Goal: Obtain resource: Download file/media

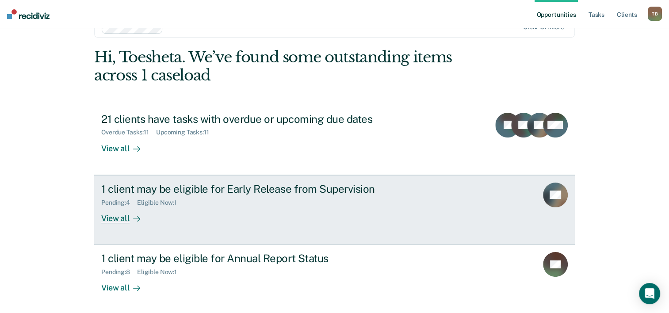
scroll to position [27, 0]
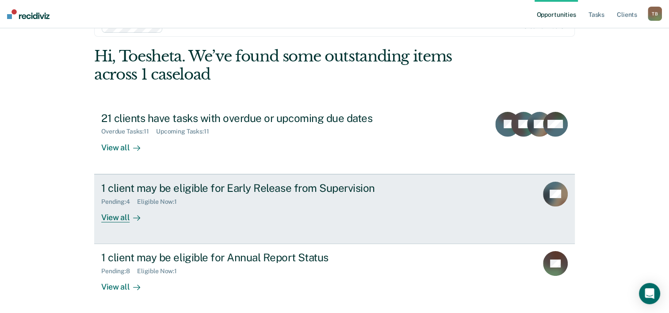
click at [114, 218] on div "View all" at bounding box center [126, 213] width 50 height 17
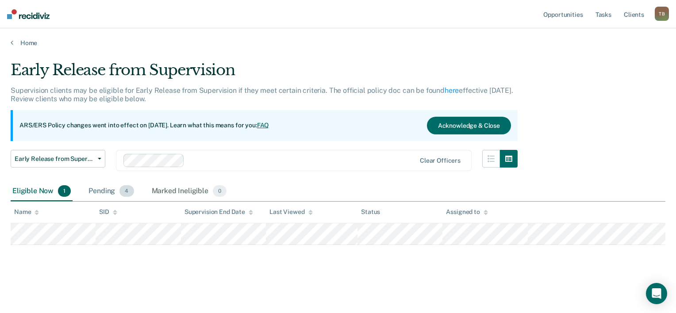
click at [109, 192] on div "Pending 4" at bounding box center [111, 191] width 49 height 19
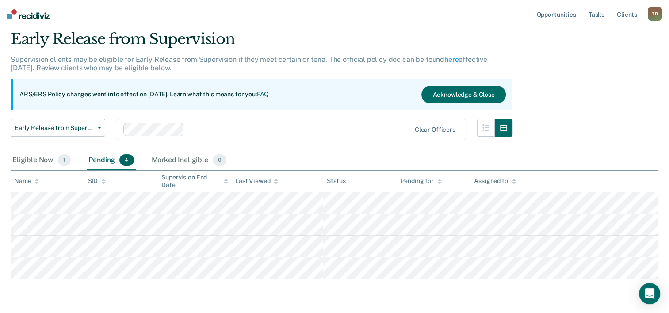
scroll to position [44, 0]
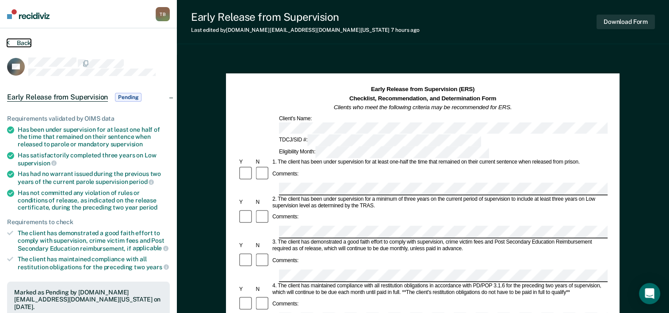
click at [8, 42] on icon at bounding box center [8, 42] width 3 height 7
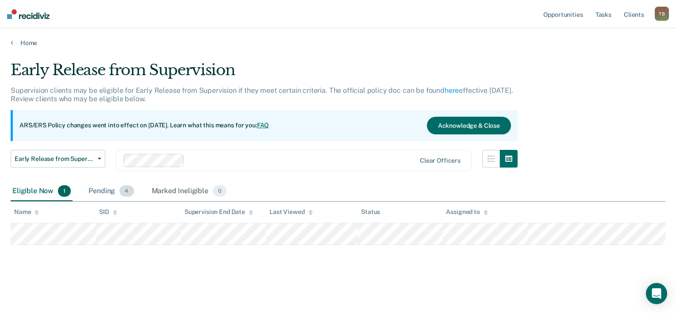
click at [98, 188] on div "Pending 4" at bounding box center [111, 191] width 49 height 19
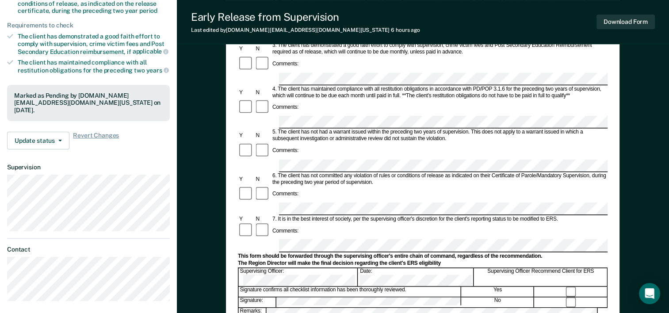
scroll to position [221, 0]
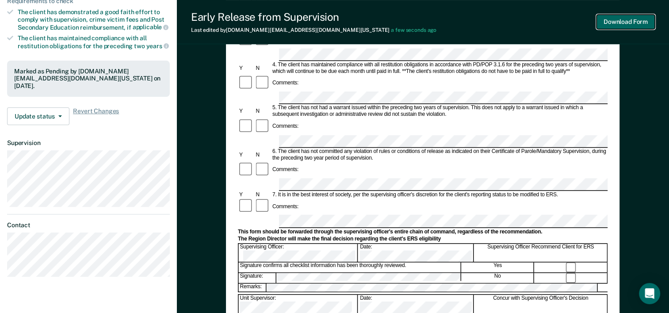
click at [637, 19] on button "Download Form" at bounding box center [626, 22] width 58 height 15
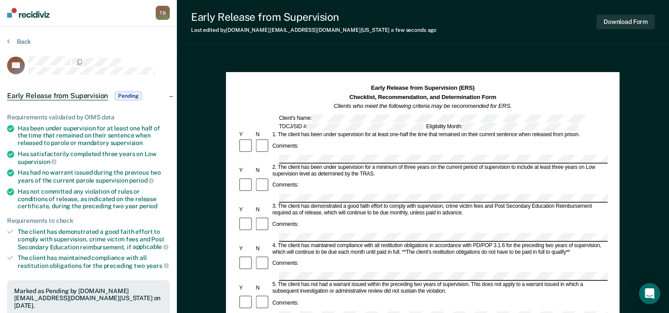
scroll to position [0, 0]
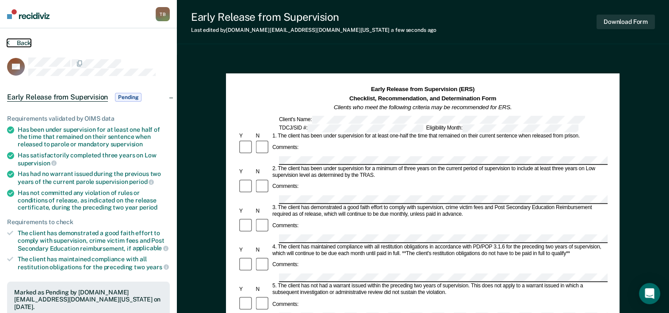
click at [25, 39] on button "Back" at bounding box center [19, 43] width 24 height 8
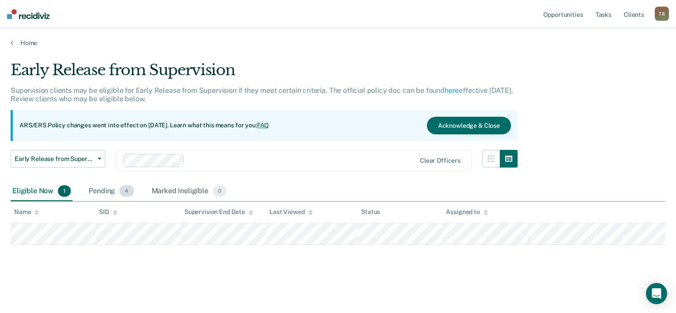
click at [111, 193] on div "Pending 4" at bounding box center [111, 191] width 49 height 19
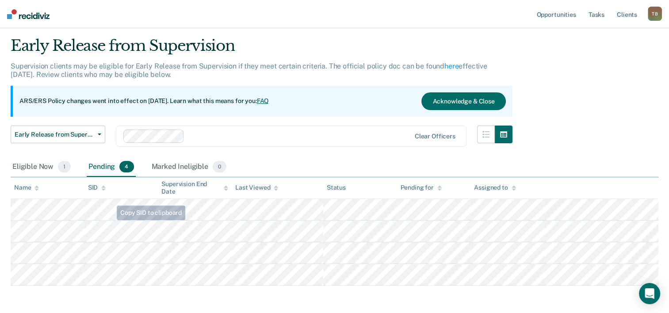
scroll to position [44, 0]
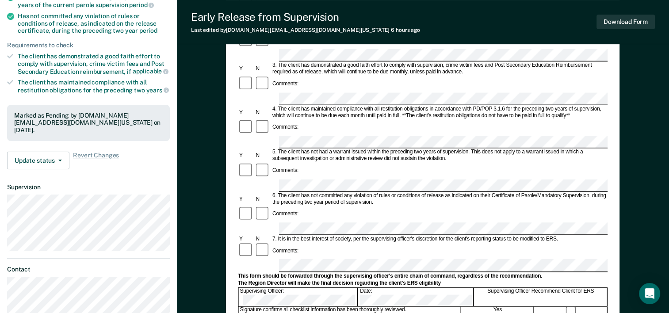
scroll to position [221, 0]
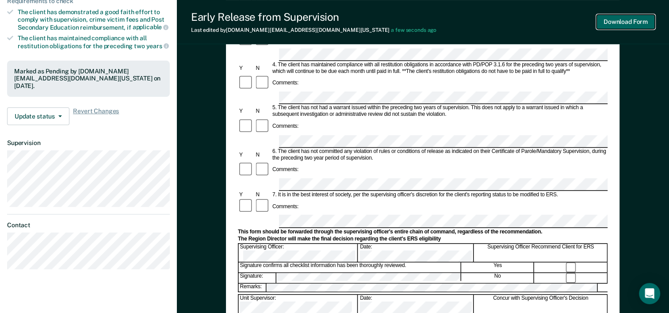
click at [625, 22] on button "Download Form" at bounding box center [626, 22] width 58 height 15
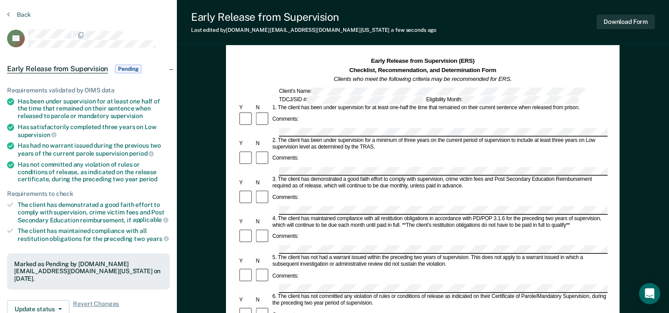
scroll to position [0, 0]
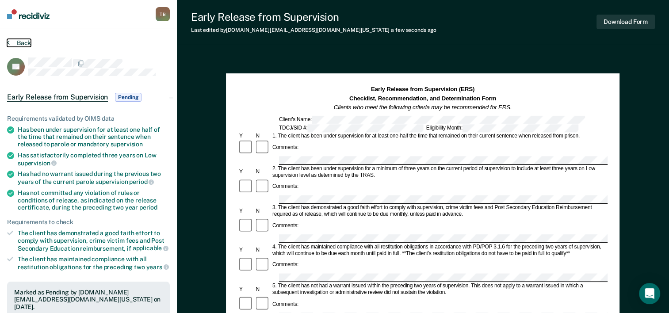
click at [7, 42] on icon at bounding box center [8, 42] width 3 height 7
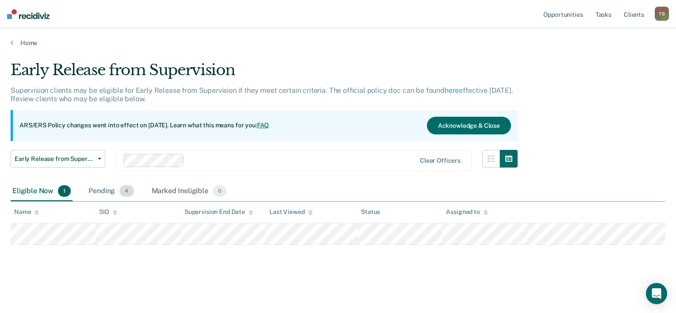
click at [112, 195] on div "Pending 4" at bounding box center [111, 191] width 49 height 19
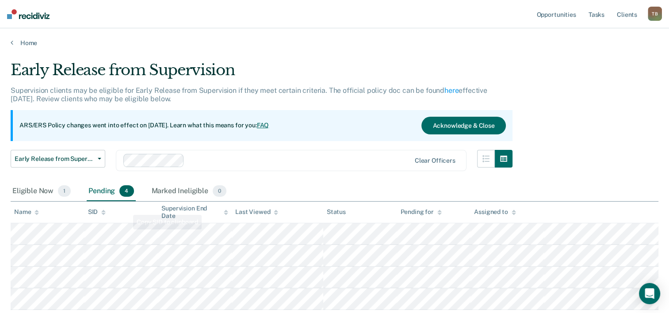
scroll to position [44, 0]
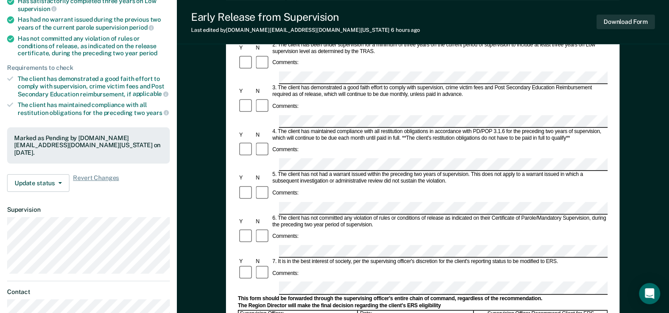
scroll to position [177, 0]
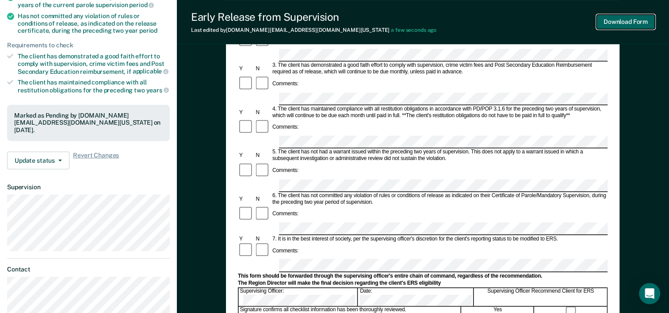
click at [618, 21] on button "Download Form" at bounding box center [626, 22] width 58 height 15
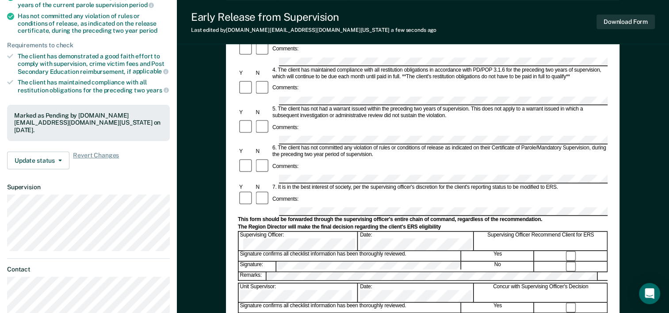
scroll to position [0, 0]
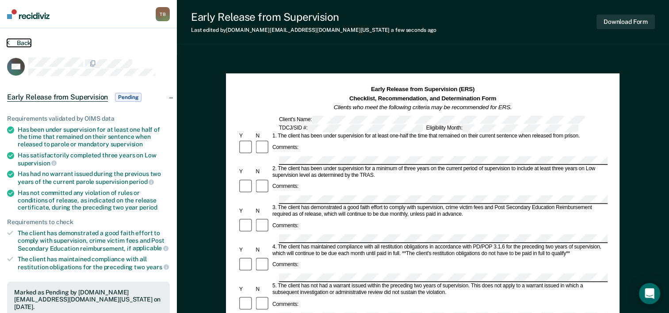
click at [13, 46] on div "Back" at bounding box center [88, 48] width 163 height 19
click at [21, 42] on button "Back" at bounding box center [19, 43] width 24 height 8
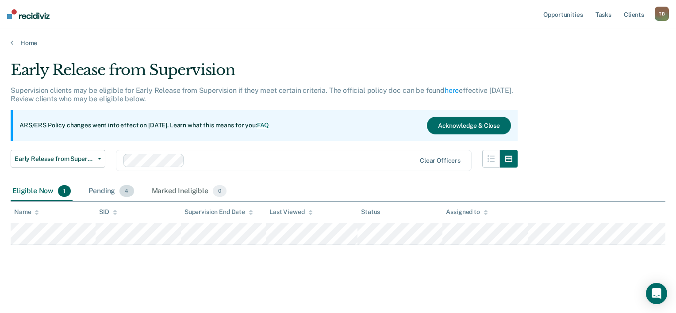
click at [106, 189] on div "Pending 4" at bounding box center [111, 191] width 49 height 19
click at [11, 42] on icon at bounding box center [12, 42] width 3 height 7
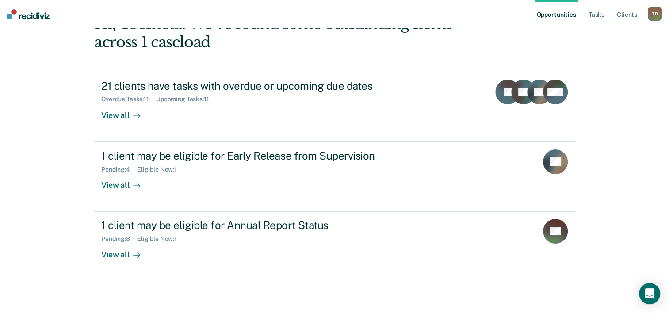
scroll to position [62, 0]
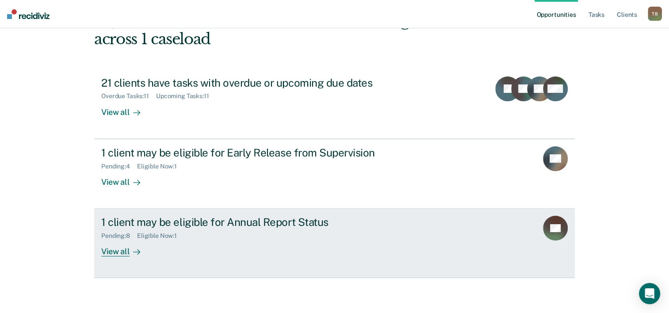
click at [113, 256] on link "1 client may be eligible for Annual Report Status Pending : 8 Eligible Now : 1 …" at bounding box center [334, 243] width 481 height 69
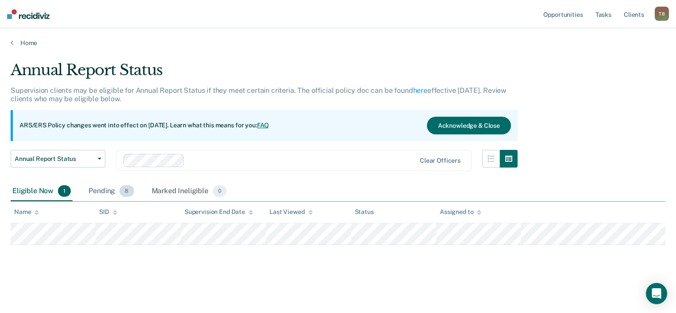
click at [108, 192] on div "Pending 8" at bounding box center [111, 191] width 49 height 19
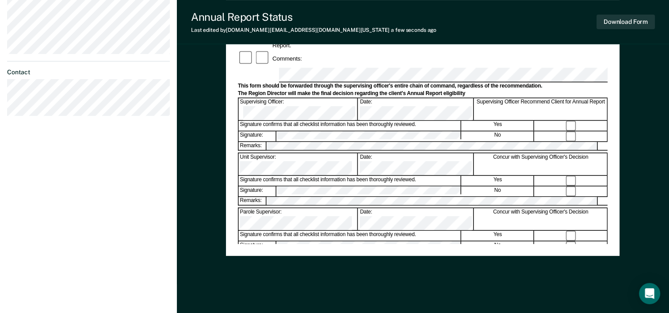
scroll to position [342, 0]
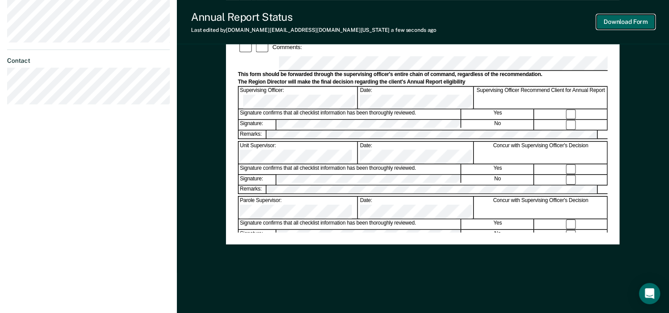
click at [623, 20] on button "Download Form" at bounding box center [626, 22] width 58 height 15
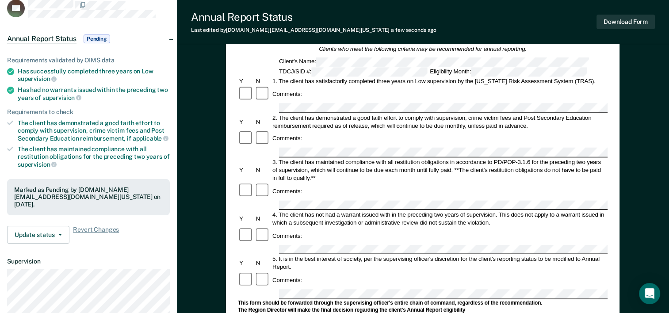
scroll to position [32, 0]
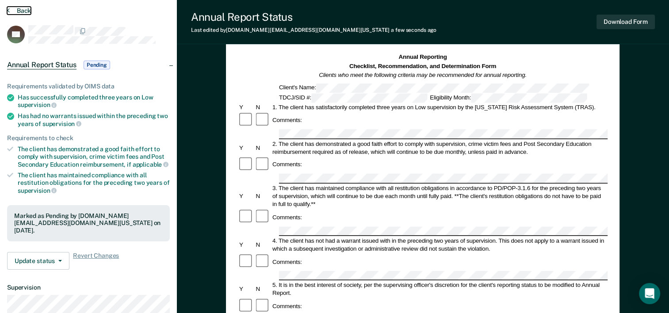
click at [8, 8] on icon at bounding box center [8, 10] width 3 height 7
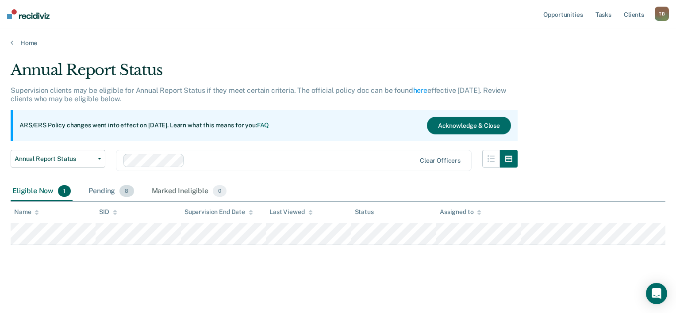
click at [117, 190] on div "Pending 8" at bounding box center [111, 191] width 49 height 19
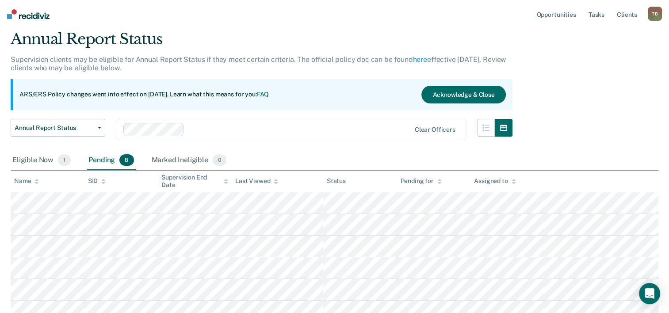
scroll to position [44, 0]
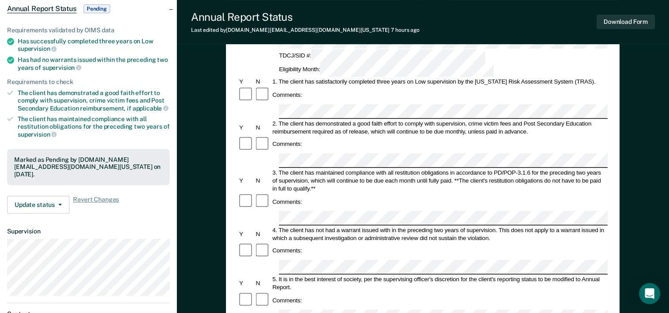
scroll to position [133, 0]
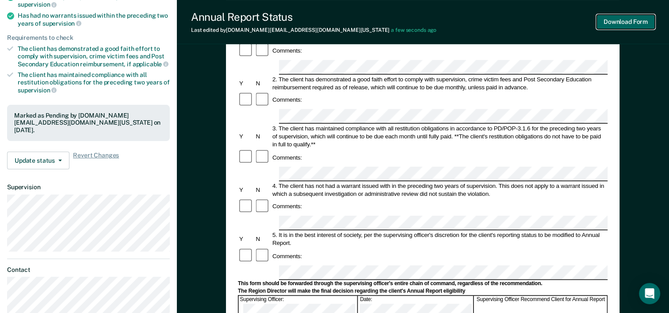
click at [614, 20] on button "Download Form" at bounding box center [626, 22] width 58 height 15
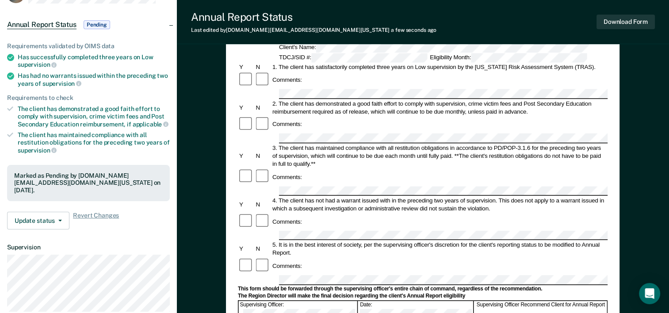
scroll to position [0, 0]
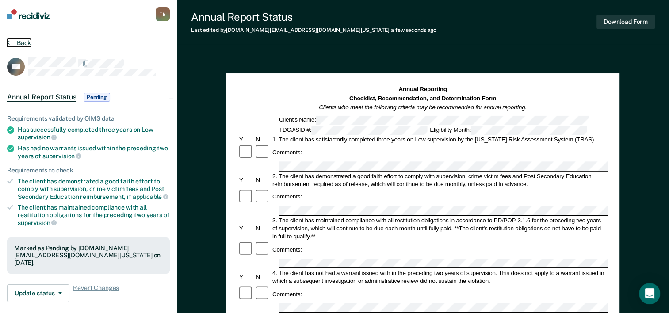
click at [13, 43] on button "Back" at bounding box center [19, 43] width 24 height 8
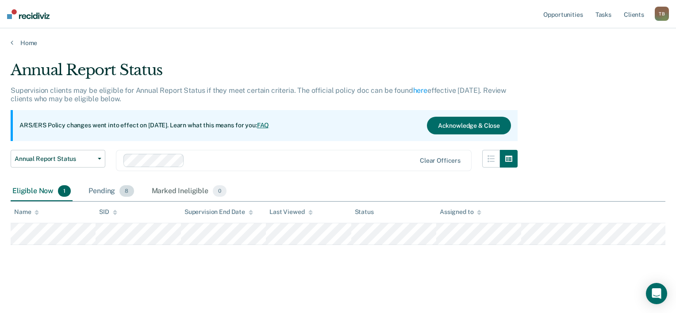
click at [123, 192] on span "8" at bounding box center [126, 191] width 14 height 12
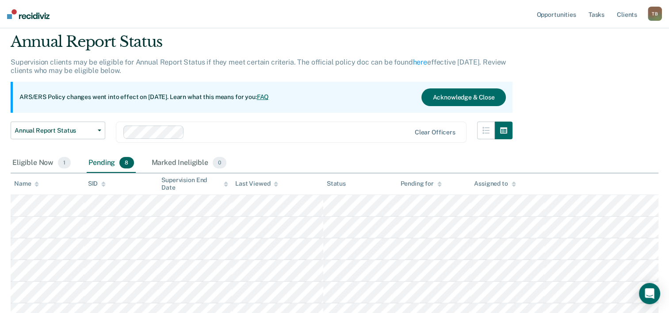
scroll to position [44, 0]
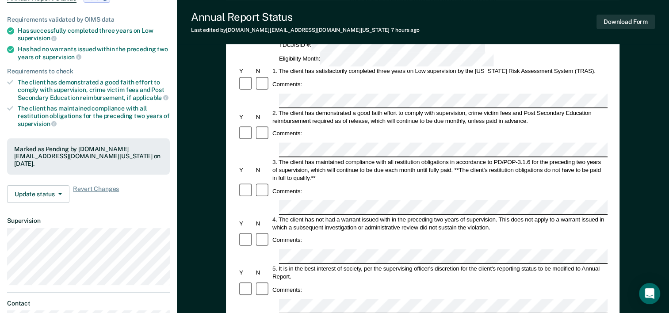
scroll to position [177, 0]
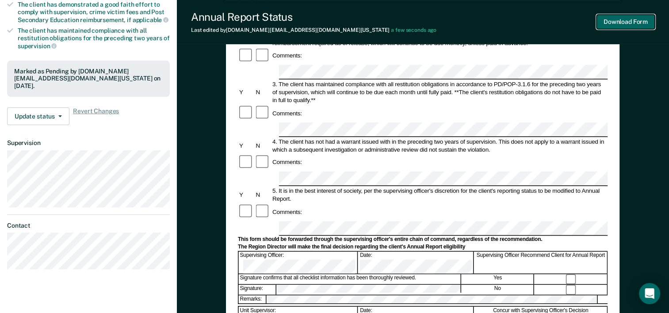
click at [621, 22] on button "Download Form" at bounding box center [626, 22] width 58 height 15
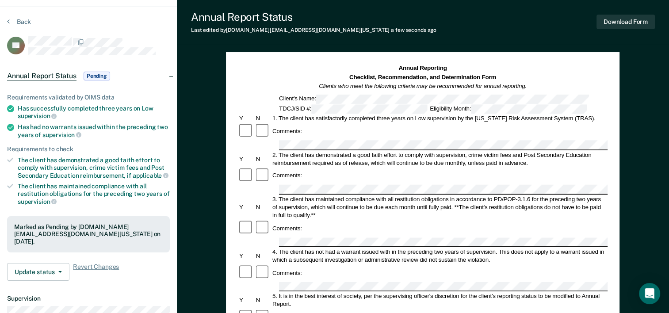
scroll to position [0, 0]
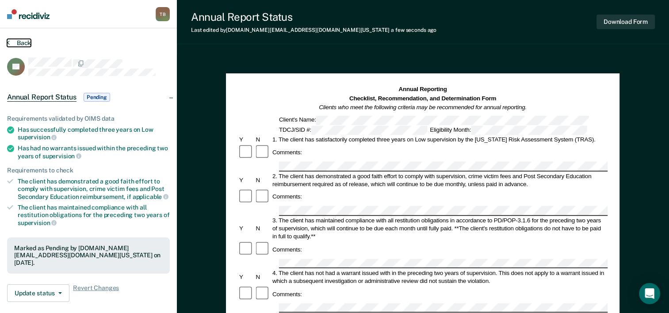
click at [16, 40] on button "Back" at bounding box center [19, 43] width 24 height 8
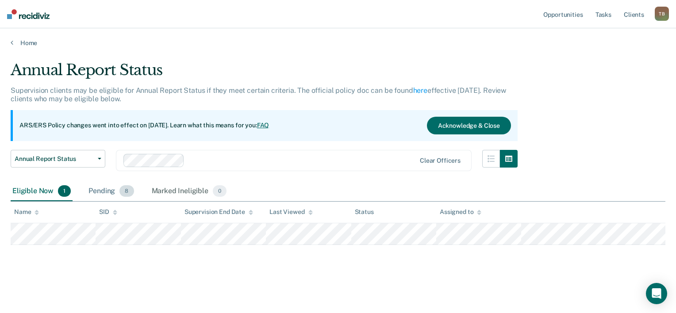
click at [116, 189] on div "Pending 8" at bounding box center [111, 191] width 49 height 19
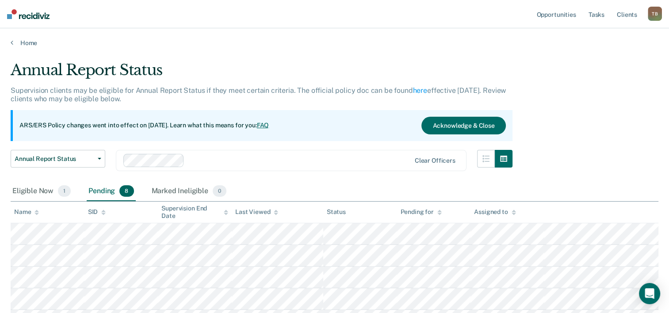
scroll to position [44, 0]
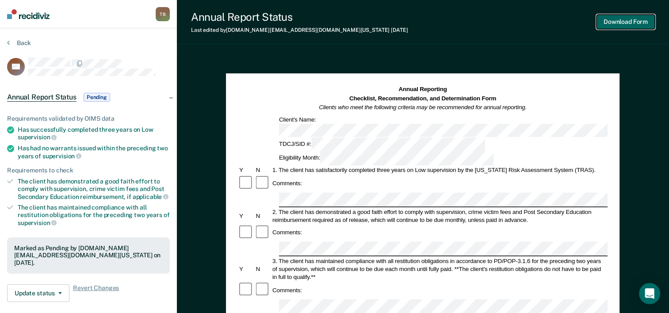
click at [623, 21] on button "Download Form" at bounding box center [626, 22] width 58 height 15
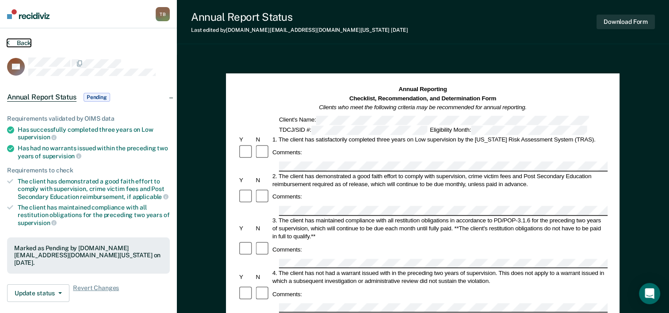
click at [10, 43] on button "Back" at bounding box center [19, 43] width 24 height 8
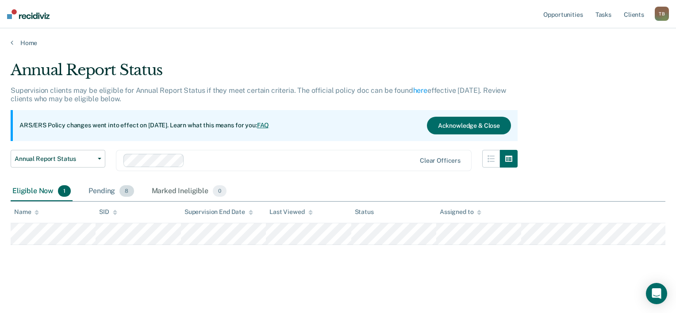
click at [108, 193] on div "Pending 8" at bounding box center [111, 191] width 49 height 19
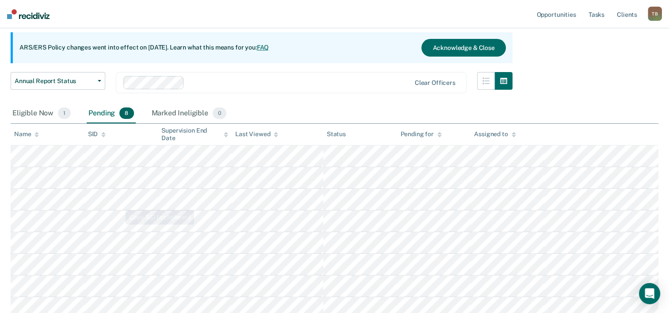
scroll to position [88, 0]
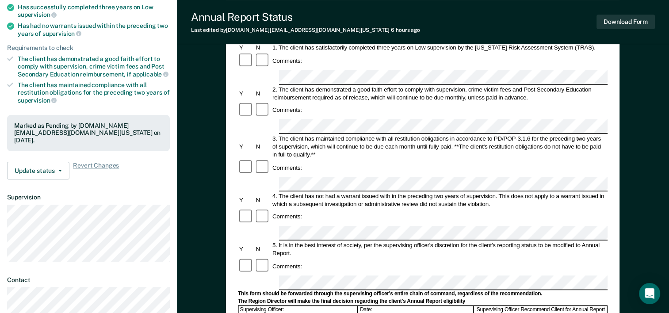
scroll to position [133, 0]
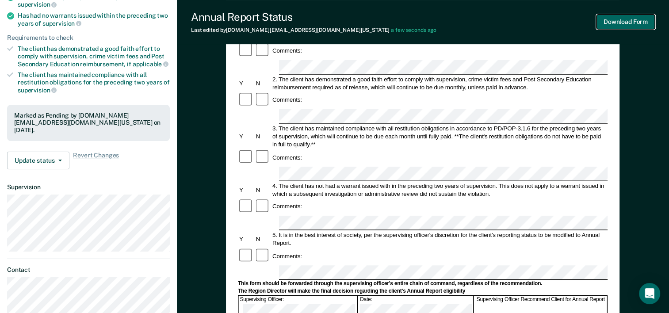
click at [633, 21] on button "Download Form" at bounding box center [626, 22] width 58 height 15
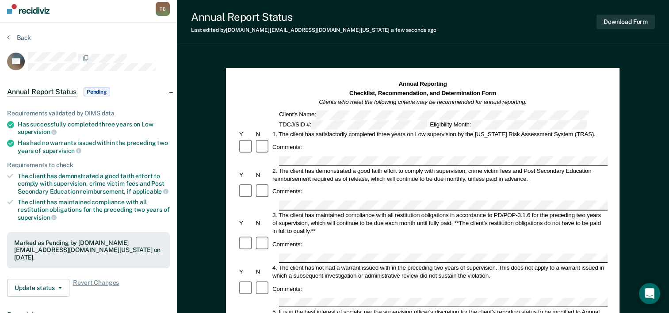
scroll to position [0, 0]
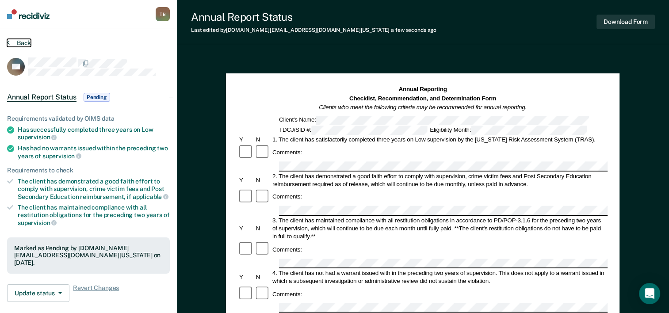
click at [9, 41] on button "Back" at bounding box center [19, 43] width 24 height 8
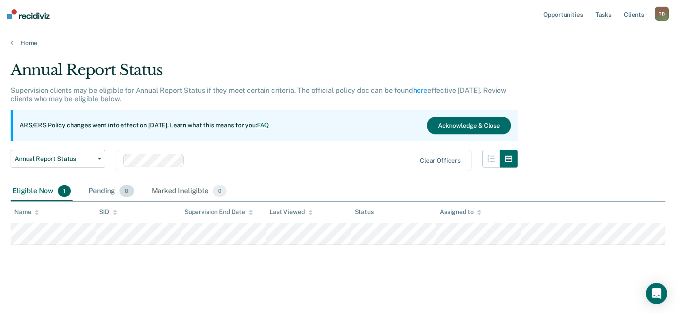
click at [114, 191] on div "Pending 8" at bounding box center [111, 191] width 49 height 19
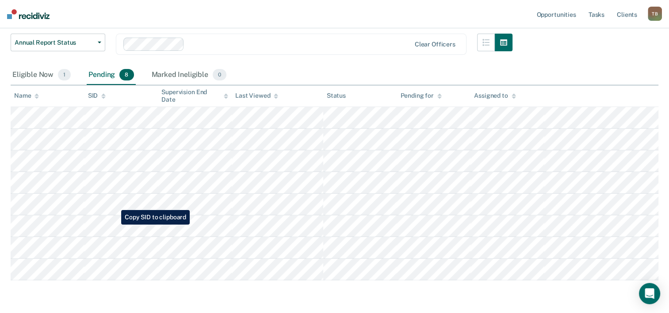
scroll to position [146, 0]
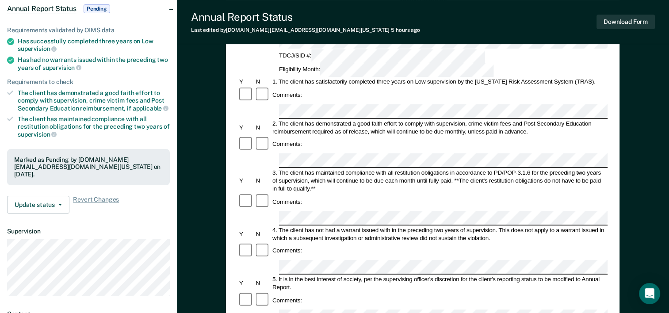
scroll to position [133, 0]
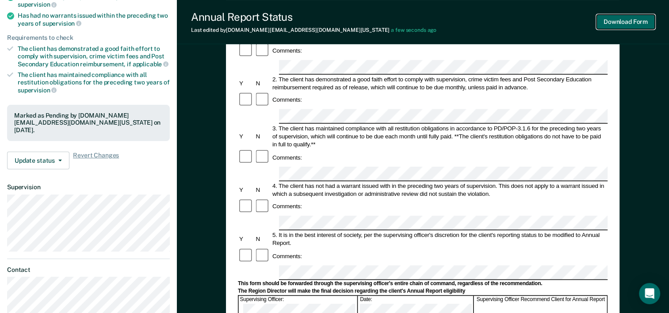
click at [631, 21] on button "Download Form" at bounding box center [626, 22] width 58 height 15
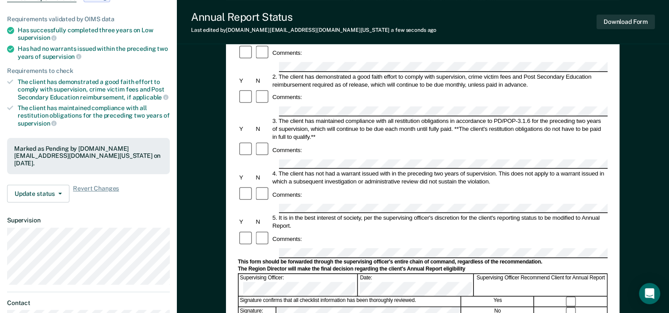
scroll to position [0, 0]
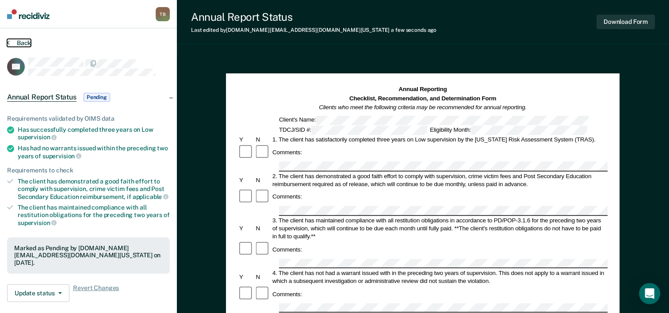
click at [15, 42] on button "Back" at bounding box center [19, 43] width 24 height 8
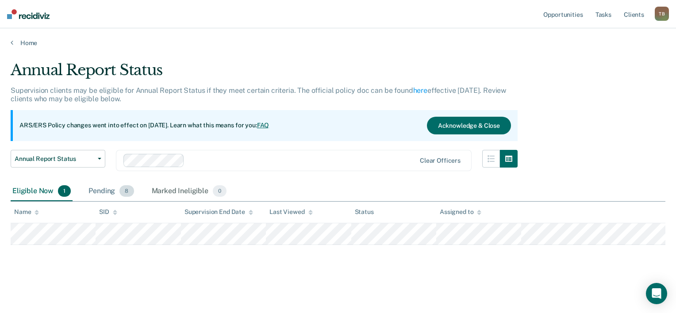
click at [117, 192] on div "Pending 8" at bounding box center [111, 191] width 49 height 19
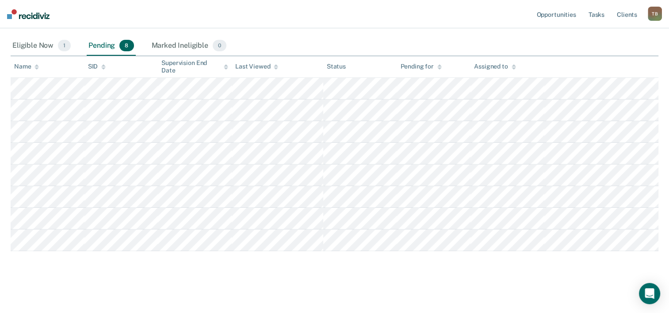
scroll to position [146, 0]
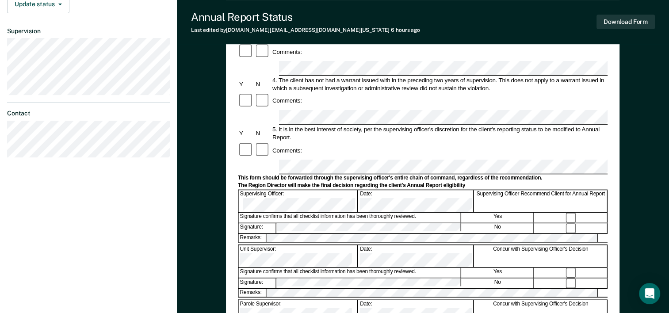
scroll to position [265, 0]
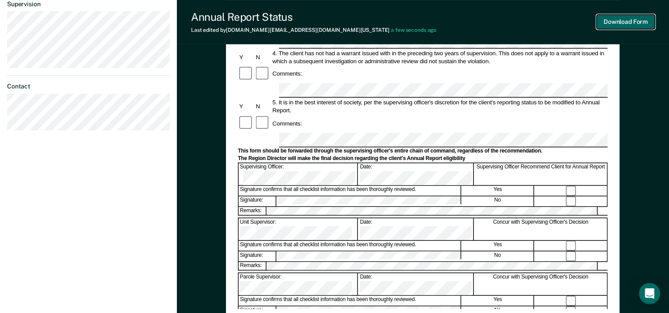
click at [625, 21] on button "Download Form" at bounding box center [626, 22] width 58 height 15
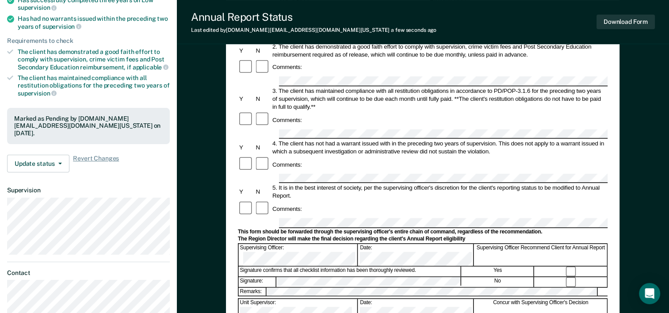
scroll to position [0, 0]
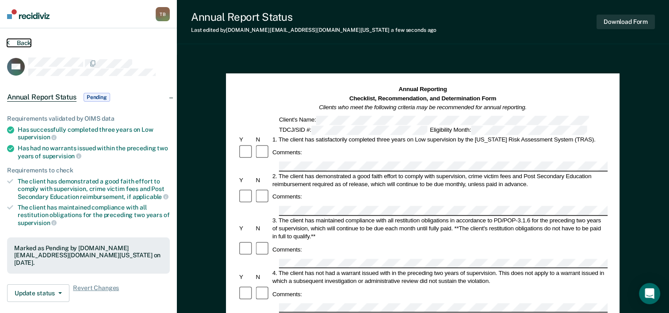
click at [11, 41] on button "Back" at bounding box center [19, 43] width 24 height 8
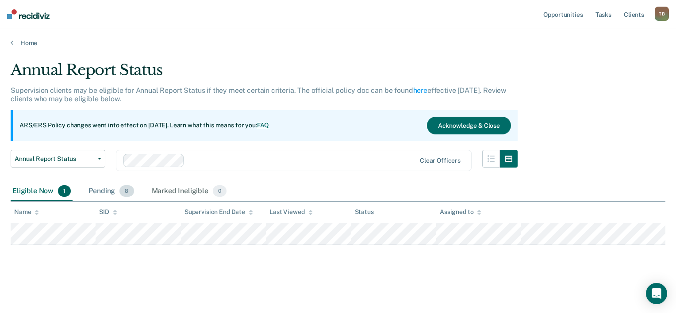
click at [100, 191] on div "Pending 8" at bounding box center [111, 191] width 49 height 19
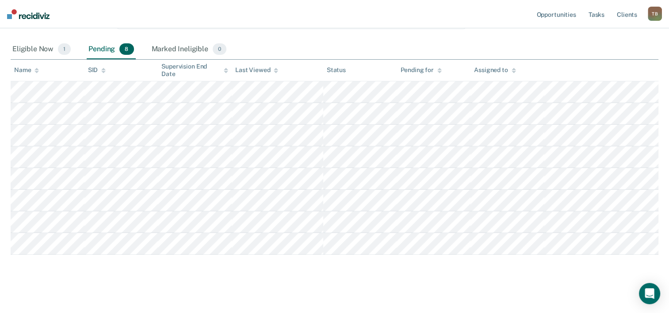
scroll to position [146, 0]
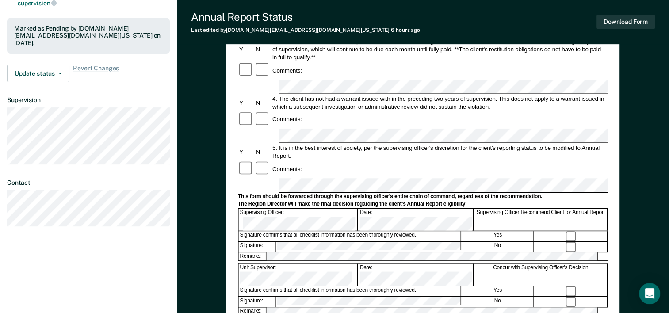
scroll to position [221, 0]
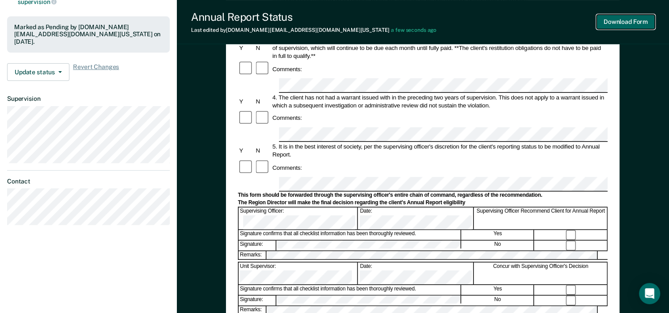
click at [619, 25] on button "Download Form" at bounding box center [626, 22] width 58 height 15
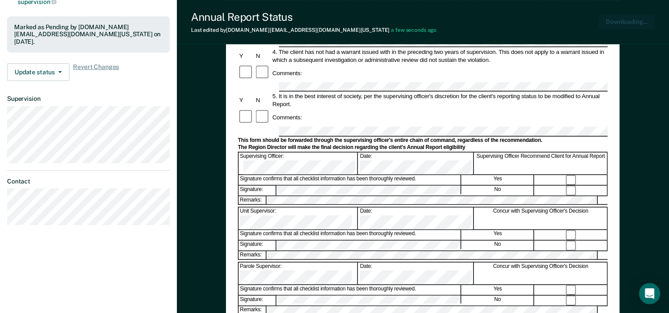
scroll to position [0, 0]
